Goal: Task Accomplishment & Management: Complete application form

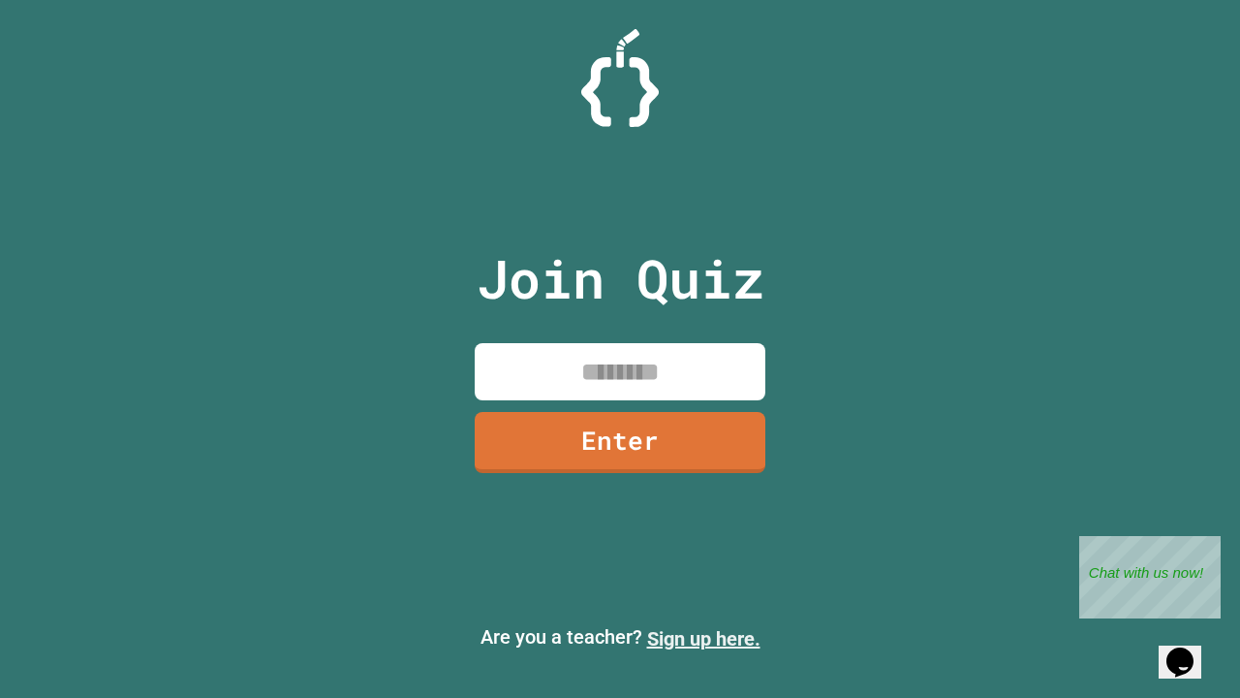
click at [703, 638] on link "Sign up here." at bounding box center [703, 638] width 113 height 23
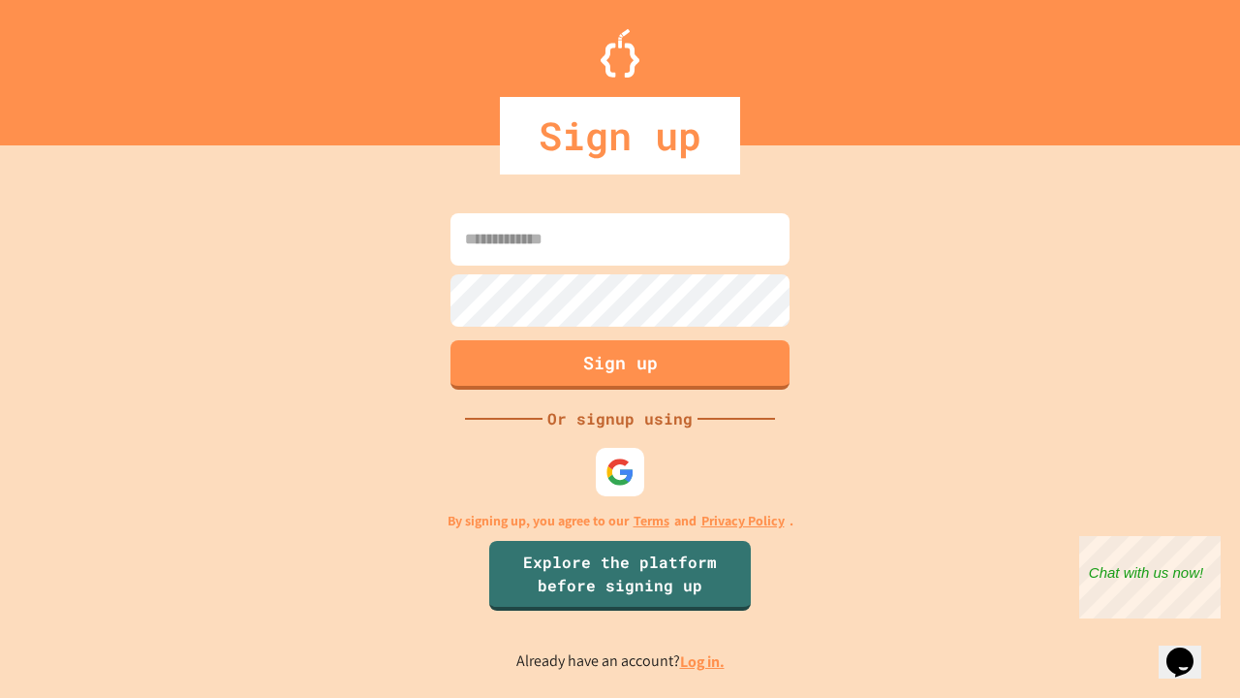
click at [703, 661] on link "Log in." at bounding box center [702, 661] width 45 height 20
